Goal: Task Accomplishment & Management: Use online tool/utility

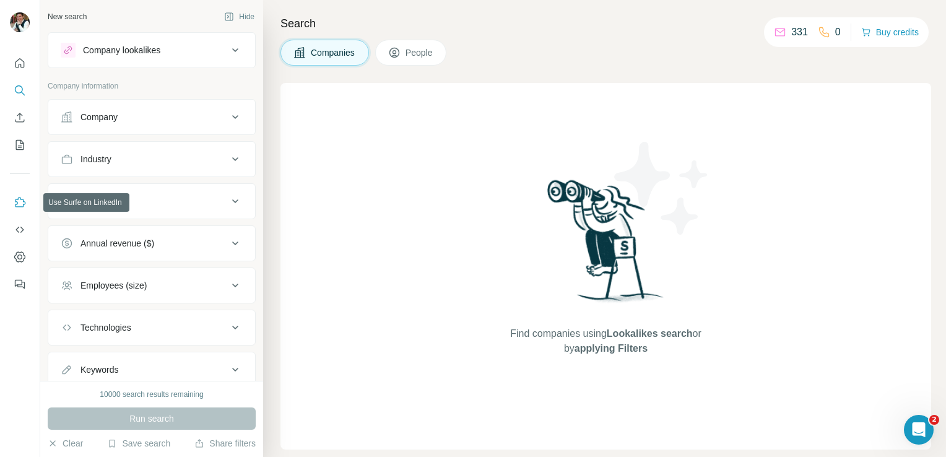
click at [17, 203] on icon "Use Surfe on LinkedIn" at bounding box center [20, 202] width 12 height 12
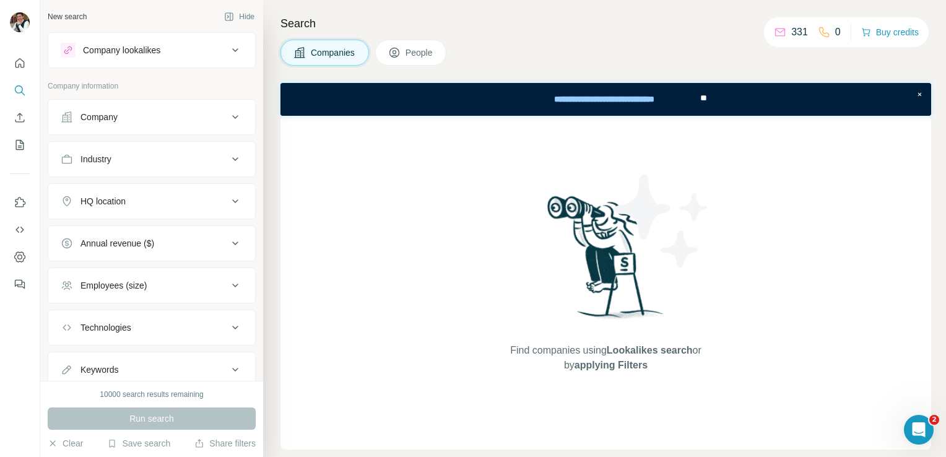
click at [20, 141] on icon "My lists" at bounding box center [20, 145] width 12 height 12
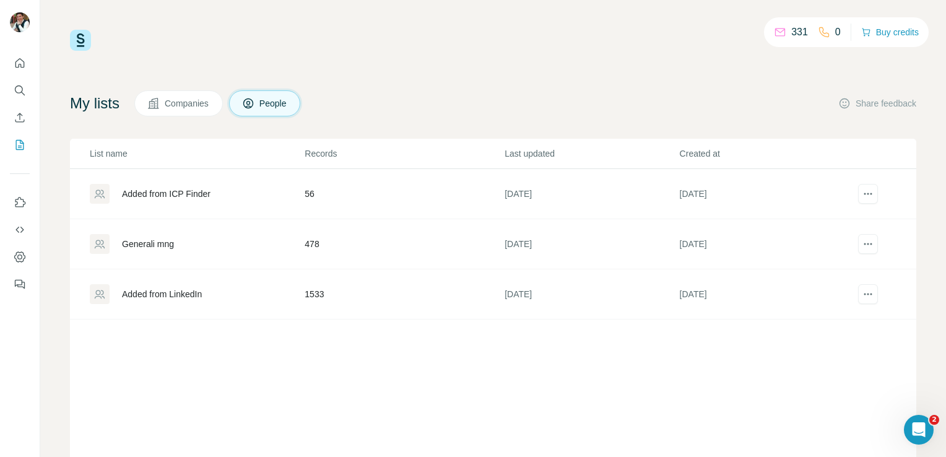
click at [144, 238] on div "Generali mng" at bounding box center [148, 244] width 52 height 12
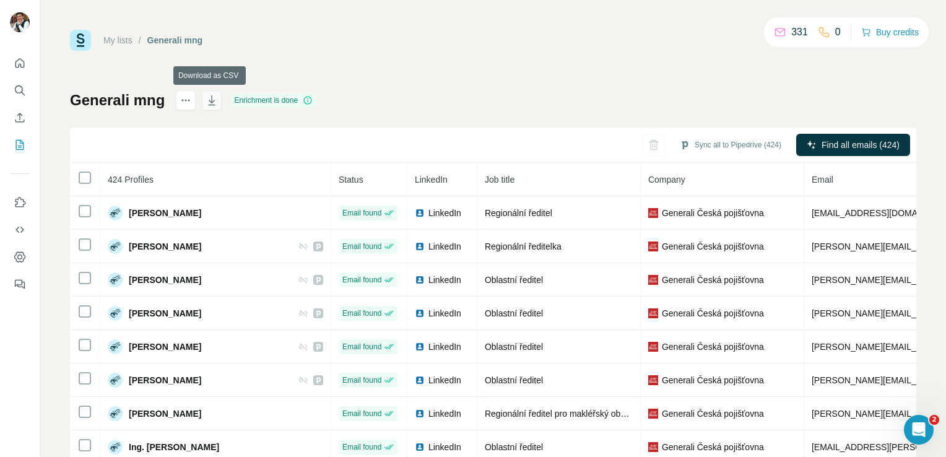
click at [215, 105] on icon "button" at bounding box center [212, 100] width 12 height 12
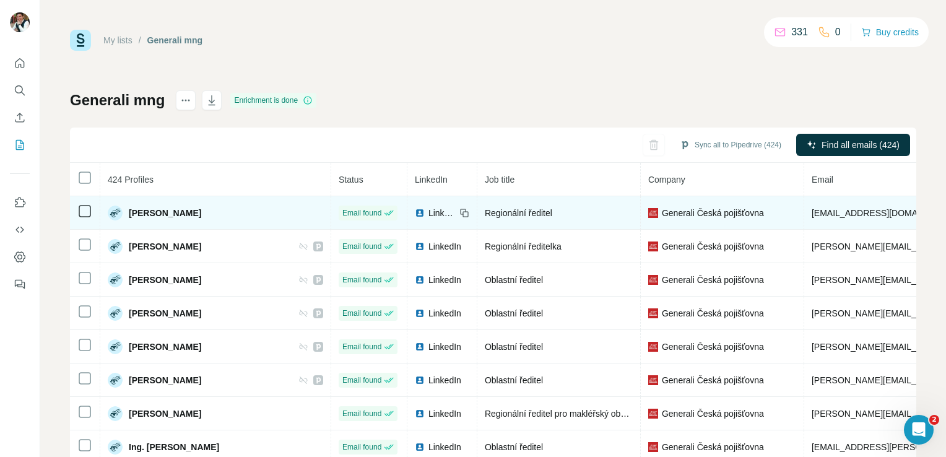
click at [428, 211] on span "LinkedIn" at bounding box center [441, 213] width 27 height 12
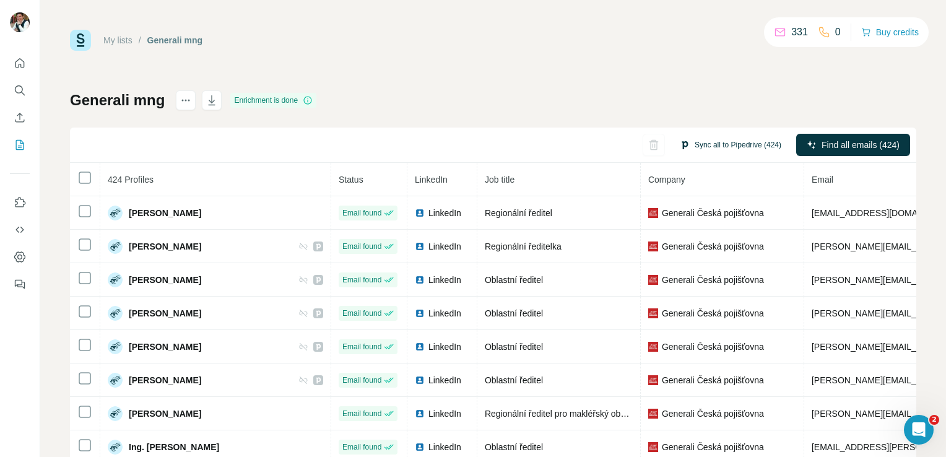
click at [723, 140] on button "Sync all to Pipedrive (424)" at bounding box center [730, 145] width 119 height 19
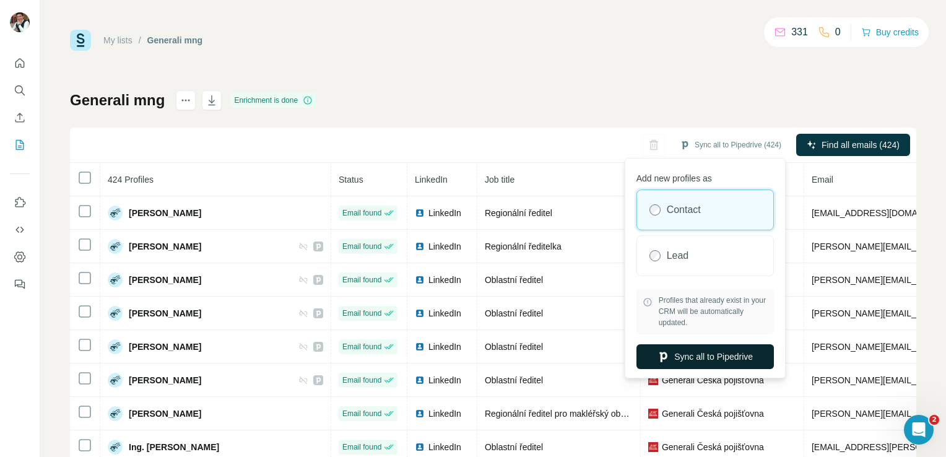
click at [709, 359] on button "Sync all to Pipedrive" at bounding box center [705, 356] width 137 height 25
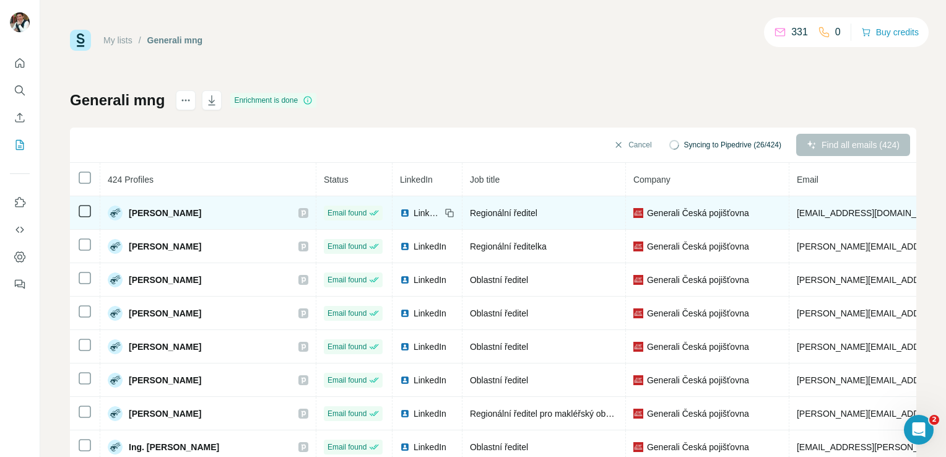
click at [547, 218] on td "Regionální ředitel" at bounding box center [544, 212] width 163 height 33
